Goal: Check status: Check status

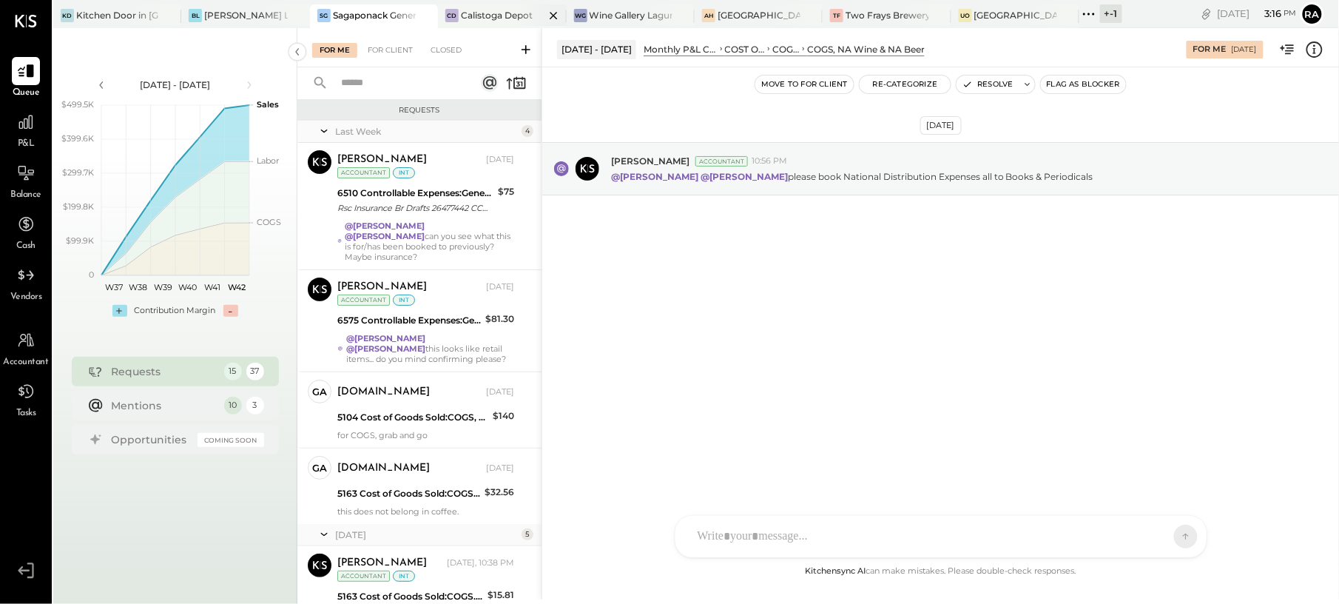
scroll to position [936, 0]
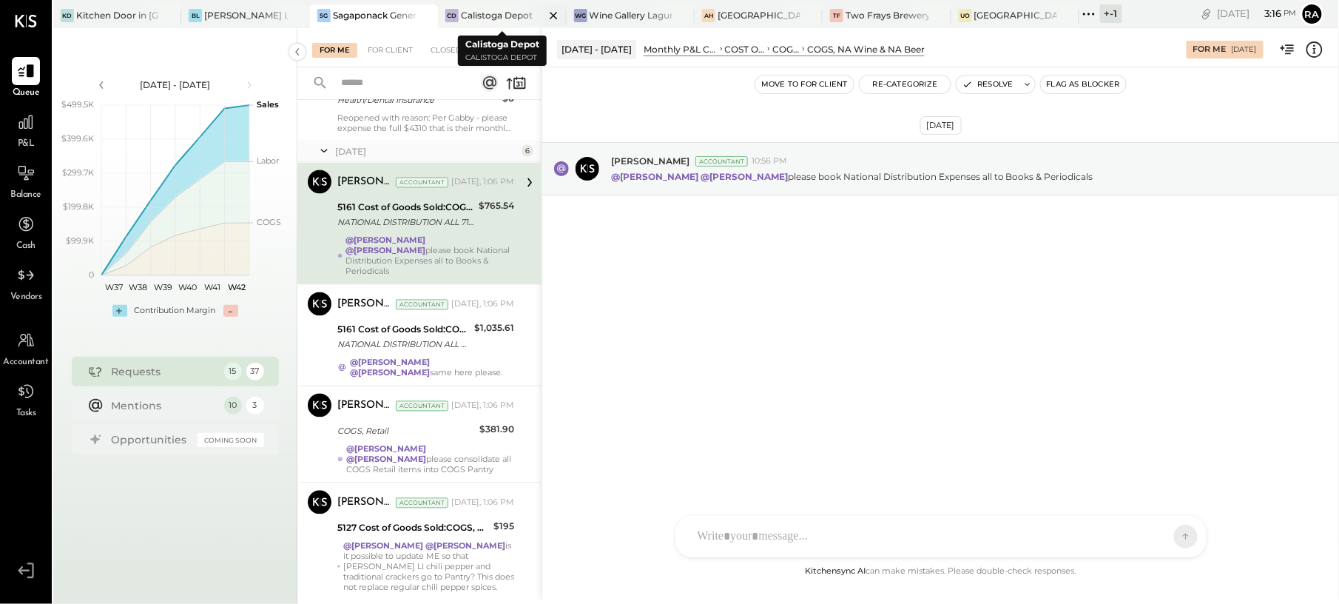
click at [522, 12] on div at bounding box center [541, 14] width 52 height 21
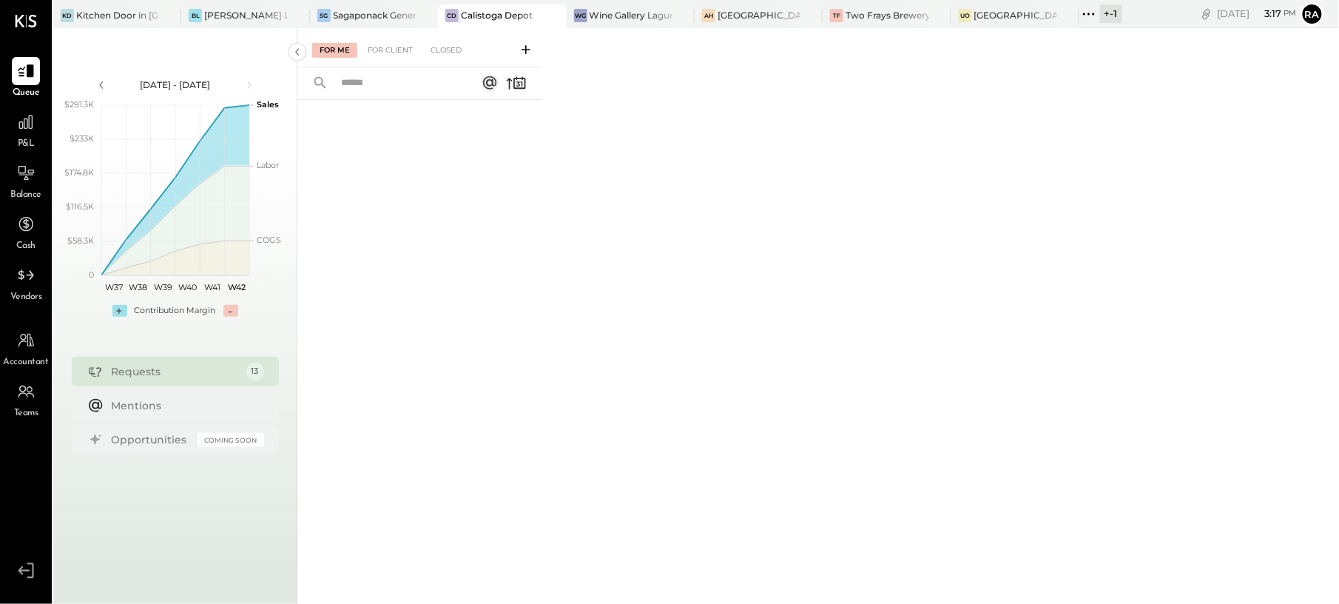
click at [405, 41] on div "For Me For Client Closed" at bounding box center [419, 47] width 244 height 39
click at [398, 53] on div "For Client" at bounding box center [390, 50] width 60 height 15
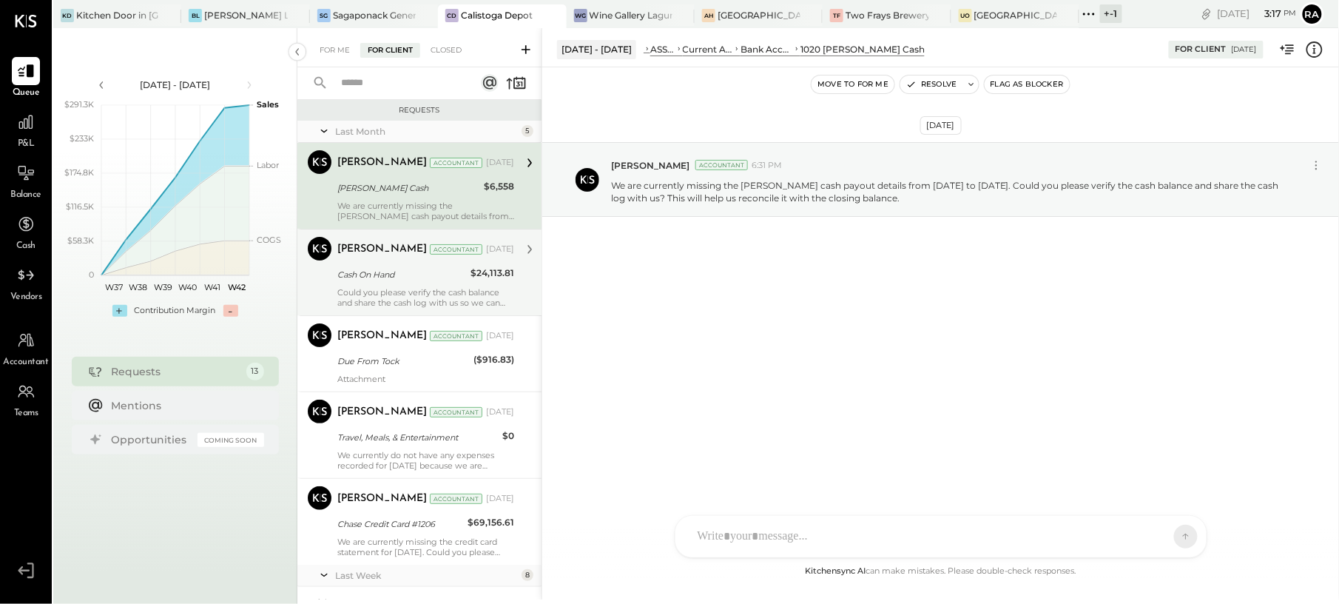
click at [444, 284] on div "[PERSON_NAME] Accountant [DATE] Cash On Hand $24,113.81 Could you please verify…" at bounding box center [425, 272] width 177 height 71
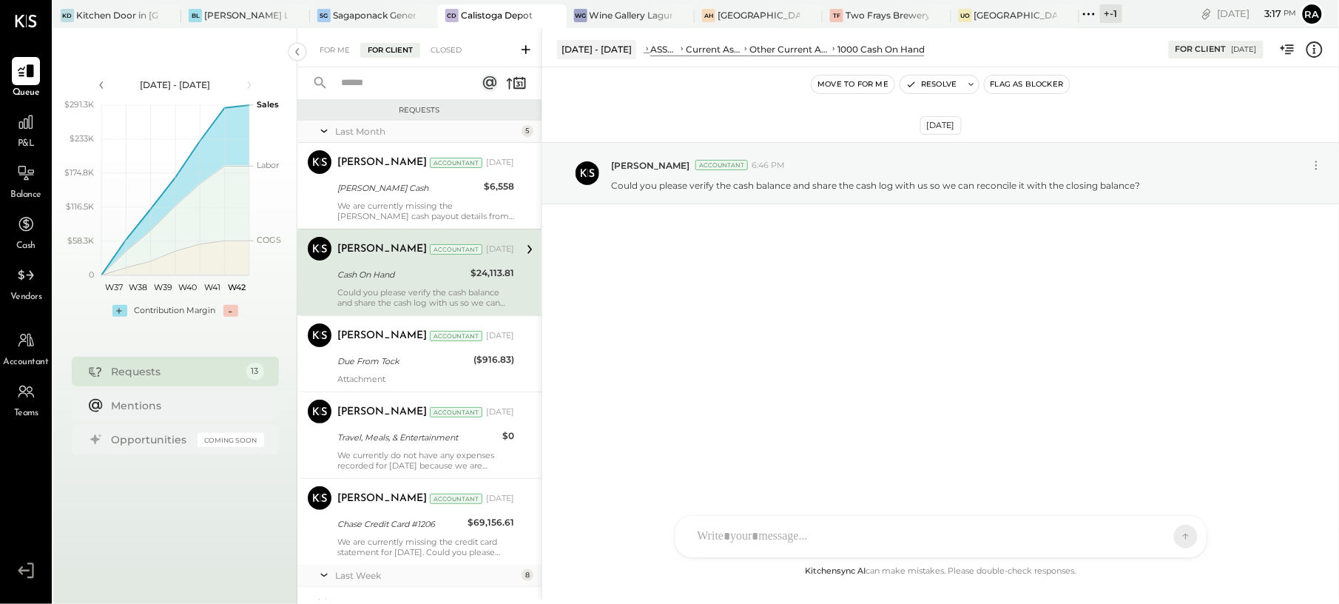
click at [1316, 48] on icon at bounding box center [1314, 48] width 3 height 1
click at [864, 235] on div "For Me For Client Closed Requests Last Month 5 [PERSON_NAME] Accountant [PERSON…" at bounding box center [818, 313] width 1042 height 571
